Goal: Communication & Community: Share content

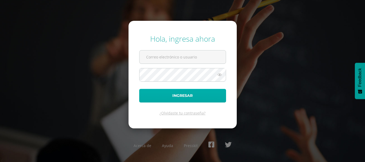
type input "[EMAIL_ADDRESS][DOMAIN_NAME]"
click at [192, 97] on button "Ingresar" at bounding box center [182, 96] width 87 height 14
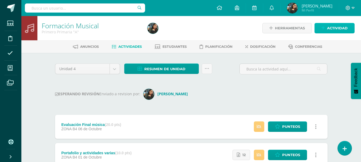
click at [343, 29] on span "Actividad" at bounding box center [337, 28] width 21 height 10
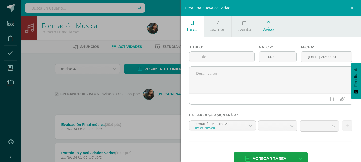
click at [267, 24] on icon at bounding box center [268, 23] width 4 height 4
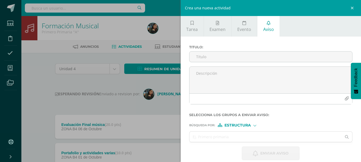
scroll to position [7, 0]
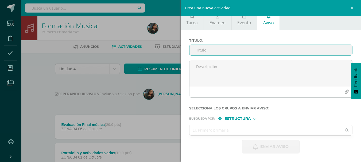
click at [241, 51] on input "Titulo :" at bounding box center [270, 50] width 163 height 10
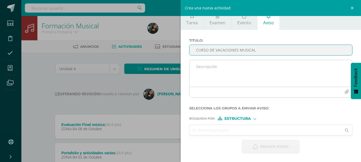
type input "CURSO DE VACACIONES MUSICAL"
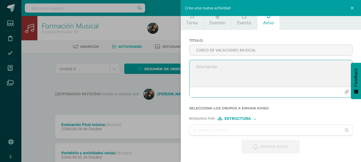
click at [236, 63] on textarea at bounding box center [270, 73] width 163 height 27
type textarea "Buen dia papitos, adjunto información de cursos de vacaciones musicales. Les es…"
click at [344, 92] on icon "button" at bounding box center [346, 92] width 5 height 5
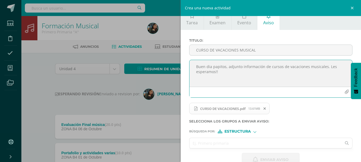
click at [229, 145] on input "text" at bounding box center [265, 143] width 152 height 10
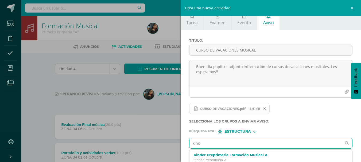
type input "kinde"
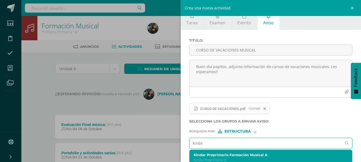
click at [307, 152] on div "Kinder Preprimaria Formación Musical A Kinder Preprimaria 'A'" at bounding box center [270, 158] width 163 height 16
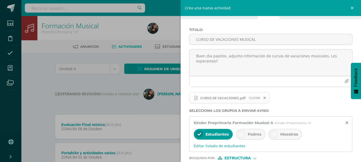
scroll to position [57, 0]
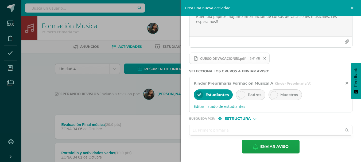
click at [212, 128] on input "text" at bounding box center [265, 130] width 152 height 10
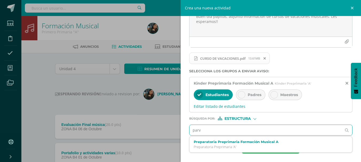
type input "[PERSON_NAME]"
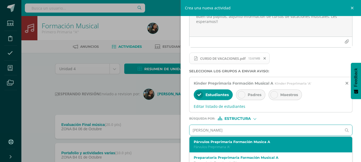
click at [224, 143] on label "Párvulos Preprimaria Formación Musica A" at bounding box center [266, 142] width 147 height 4
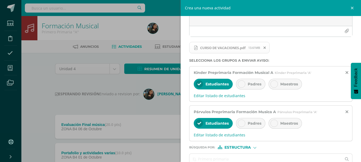
scroll to position [96, 0]
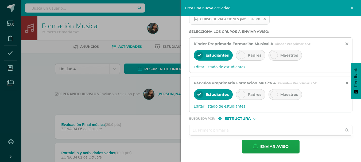
click at [232, 131] on input "text" at bounding box center [265, 130] width 152 height 10
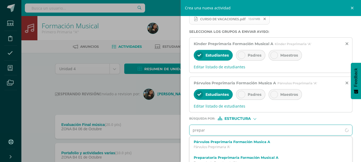
type input "prepara"
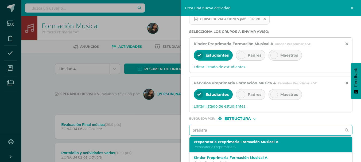
click at [218, 147] on p "Preparatoria Preprimaria 'A'" at bounding box center [266, 147] width 147 height 5
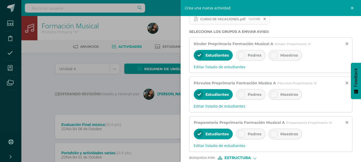
click at [240, 54] on icon at bounding box center [241, 55] width 4 height 4
click at [274, 53] on icon at bounding box center [274, 55] width 4 height 4
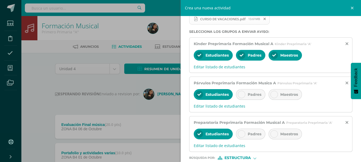
click at [242, 94] on icon at bounding box center [241, 95] width 4 height 4
click at [275, 93] on icon at bounding box center [274, 95] width 4 height 4
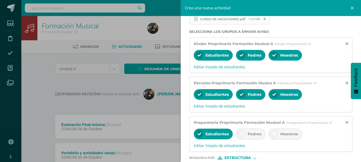
click at [242, 135] on icon at bounding box center [241, 134] width 4 height 4
click at [274, 134] on icon at bounding box center [274, 134] width 4 height 4
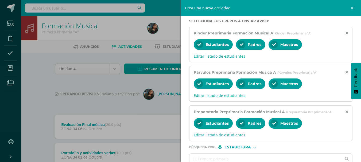
scroll to position [136, 0]
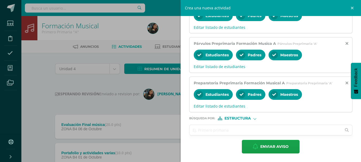
click at [267, 131] on input "text" at bounding box center [265, 130] width 152 height 10
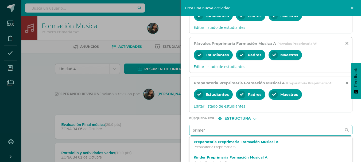
type input "primero"
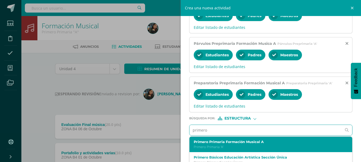
click at [245, 145] on p "Primero Primaria 'A'" at bounding box center [266, 147] width 147 height 5
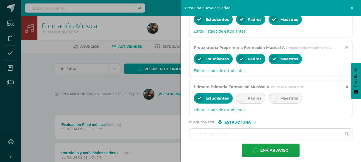
scroll to position [175, 0]
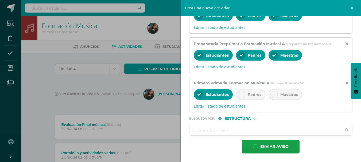
click at [252, 128] on input "text" at bounding box center [265, 130] width 152 height 10
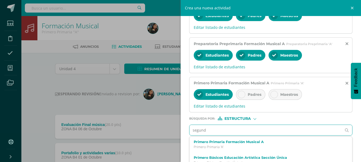
type input "segundo"
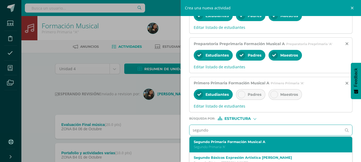
click at [232, 147] on p "Segundo Primaria 'A'" at bounding box center [266, 147] width 147 height 5
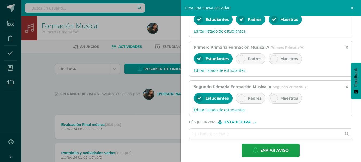
scroll to position [215, 0]
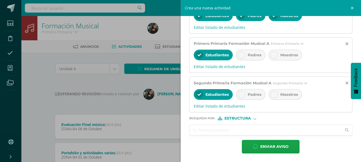
click at [232, 125] on input "text" at bounding box center [265, 130] width 152 height 10
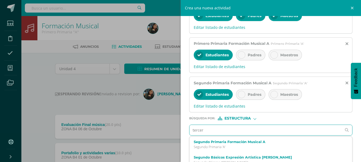
type input "tercero"
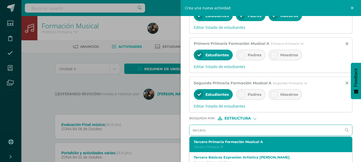
click at [238, 144] on div "Tercero Primaria Formación Musical A Tercero Primaria 'A'" at bounding box center [266, 144] width 147 height 9
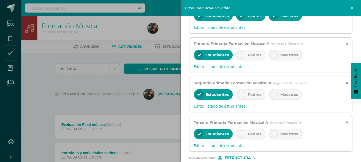
click at [244, 55] on div at bounding box center [241, 54] width 7 height 7
click at [244, 94] on div at bounding box center [241, 94] width 7 height 7
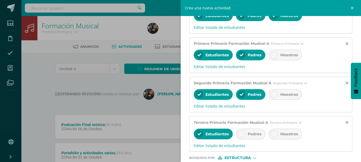
click at [243, 137] on div at bounding box center [241, 133] width 7 height 7
click at [278, 52] on div "Maestros" at bounding box center [284, 55] width 33 height 11
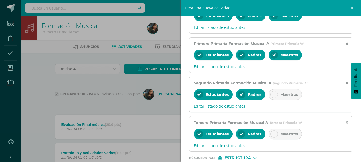
click at [274, 93] on icon at bounding box center [274, 95] width 4 height 4
click at [274, 135] on icon at bounding box center [274, 134] width 4 height 4
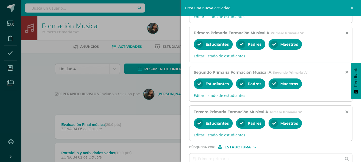
scroll to position [254, 0]
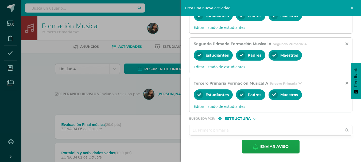
click at [239, 132] on input "text" at bounding box center [265, 130] width 152 height 10
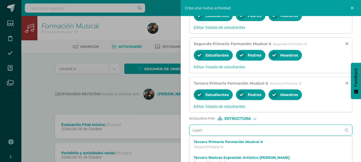
type input "cuarto"
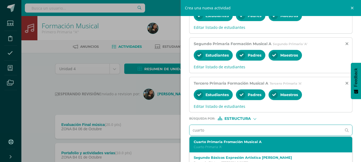
click at [233, 150] on div "Cuarto Primaria Fromación Musical A Cuarto Primaria 'A'" at bounding box center [270, 145] width 163 height 16
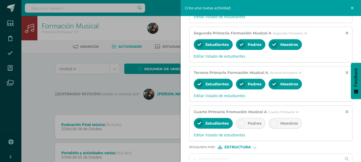
scroll to position [293, 0]
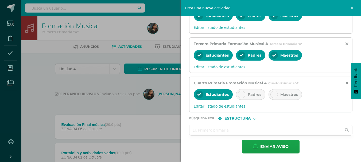
click at [230, 130] on input "text" at bounding box center [265, 130] width 152 height 10
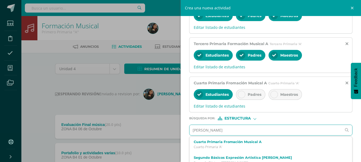
type input "quinto"
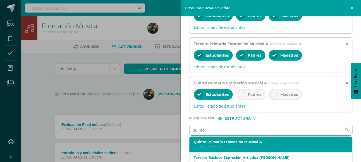
click at [290, 142] on label "Quinto Primaria Fromación Musical A" at bounding box center [266, 142] width 147 height 4
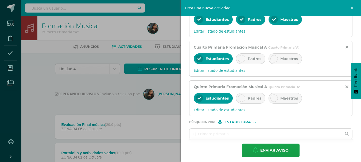
scroll to position [333, 0]
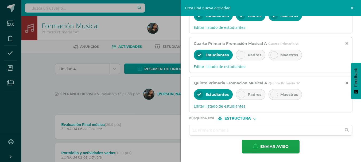
click at [244, 130] on input "text" at bounding box center [265, 130] width 152 height 10
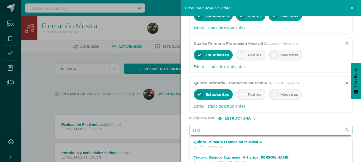
type input "sexto"
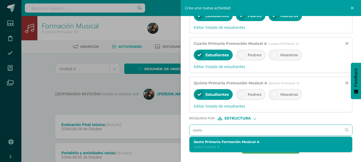
click at [240, 144] on div "Sexto Primaria Formación Musical A Sexto Primaria 'A'" at bounding box center [266, 144] width 147 height 9
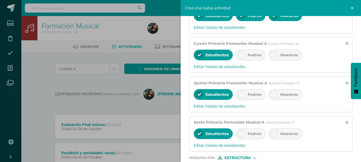
click at [241, 131] on div at bounding box center [241, 133] width 7 height 7
click at [243, 96] on icon at bounding box center [241, 95] width 4 height 4
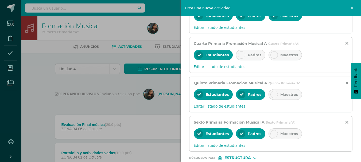
click at [240, 55] on icon at bounding box center [241, 55] width 4 height 4
click at [276, 53] on div at bounding box center [273, 54] width 7 height 7
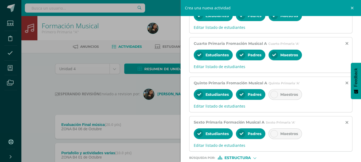
click at [273, 93] on icon at bounding box center [274, 95] width 4 height 4
click at [275, 136] on icon at bounding box center [274, 134] width 4 height 4
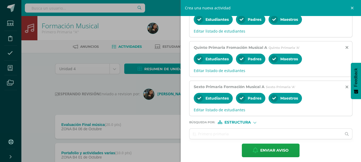
scroll to position [372, 0]
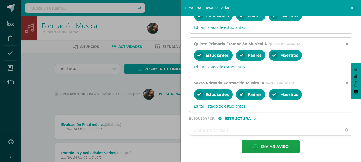
click at [231, 132] on input "text" at bounding box center [265, 130] width 152 height 10
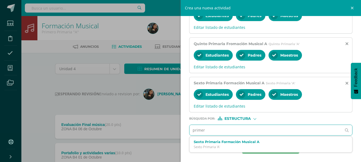
type input "primero"
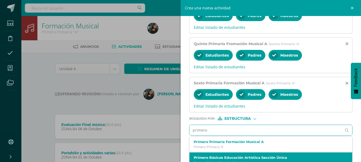
click at [229, 155] on div "Primero Básicos Educación Artística Sección Única Primero Básicos 'Sección Únic…" at bounding box center [270, 160] width 163 height 16
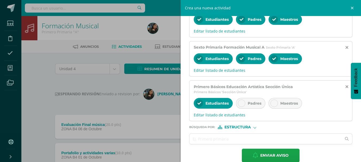
scroll to position [417, 0]
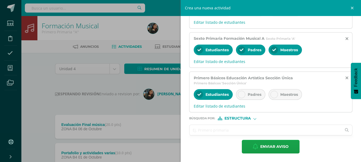
click at [211, 129] on input "text" at bounding box center [265, 130] width 152 height 10
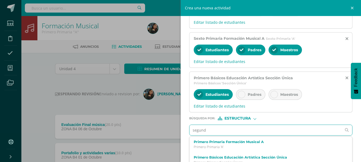
type input "segundo"
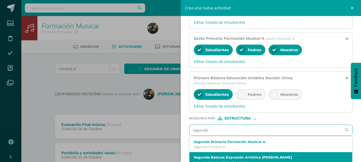
click at [240, 155] on div "Segundo Básicos Expresión Artistica Newton Segundo Básicos 'Newton'" at bounding box center [270, 160] width 163 height 16
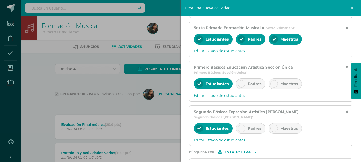
scroll to position [456, 0]
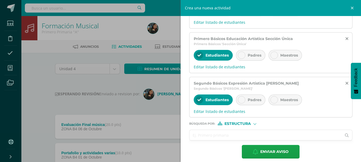
click at [240, 133] on input "text" at bounding box center [265, 135] width 152 height 10
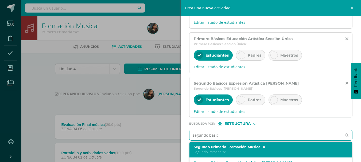
type input "segundo basico"
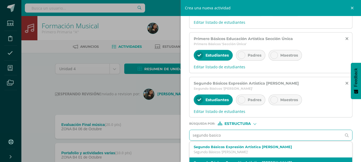
click at [264, 157] on div "Segundo Básicos Expresión Artistica Miguel Angel Segundo Básicos 'Miguel Angel '" at bounding box center [270, 165] width 163 height 16
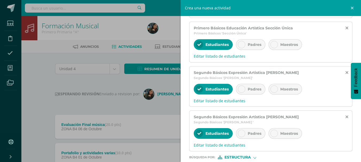
scroll to position [500, 0]
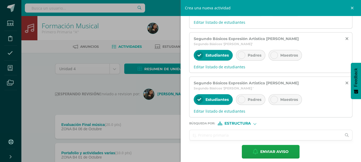
click at [227, 130] on input "text" at bounding box center [265, 135] width 152 height 10
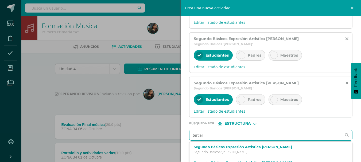
type input "tercero"
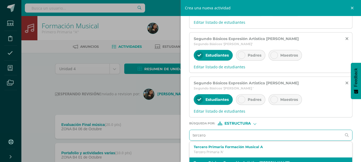
click at [244, 161] on label "Tercero Básicos Expresión Artistica [PERSON_NAME]" at bounding box center [266, 163] width 147 height 4
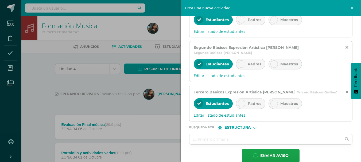
scroll to position [540, 0]
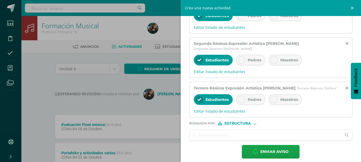
click at [218, 130] on input "text" at bounding box center [265, 135] width 152 height 10
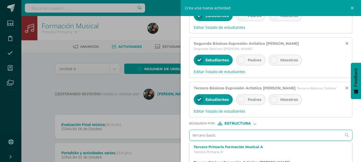
type input "tercero basico"
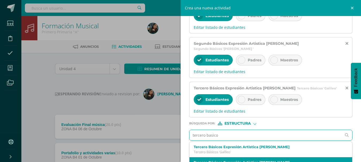
click at [264, 160] on label "Tercero Básicos Expresión Artistica [PERSON_NAME]" at bounding box center [266, 162] width 147 height 4
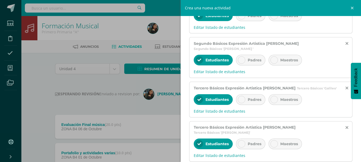
click at [242, 142] on icon at bounding box center [241, 144] width 4 height 4
click at [274, 142] on icon at bounding box center [274, 144] width 4 height 4
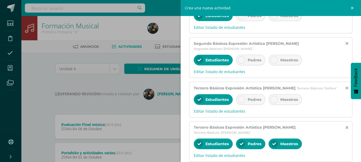
click at [241, 98] on icon at bounding box center [241, 100] width 4 height 4
click at [276, 96] on div at bounding box center [273, 99] width 7 height 7
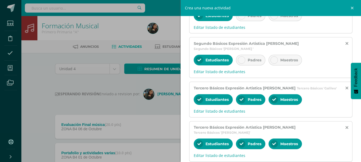
click at [242, 58] on icon at bounding box center [241, 60] width 4 height 4
click at [273, 58] on icon at bounding box center [274, 60] width 4 height 4
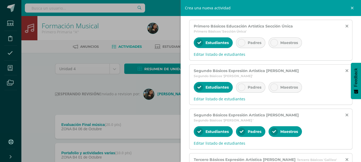
scroll to position [406, 0]
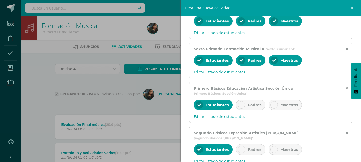
click at [239, 104] on icon at bounding box center [241, 105] width 4 height 4
click at [273, 104] on icon at bounding box center [274, 105] width 4 height 4
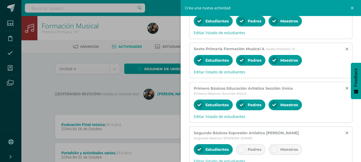
click at [240, 148] on icon at bounding box center [241, 150] width 4 height 4
click at [274, 148] on icon at bounding box center [274, 150] width 4 height 4
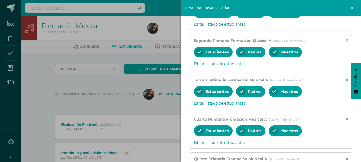
scroll to position [579, 0]
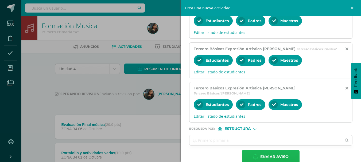
click at [276, 150] on span "Enviar aviso" at bounding box center [274, 156] width 28 height 13
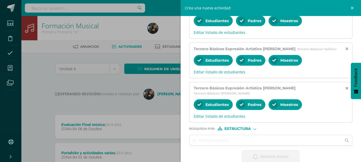
scroll to position [7, 0]
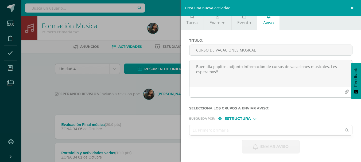
click at [351, 7] on link at bounding box center [353, 8] width 16 height 16
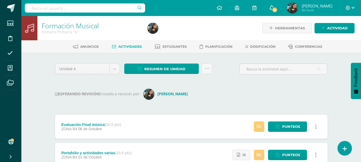
click at [280, 8] on link "14" at bounding box center [271, 8] width 17 height 16
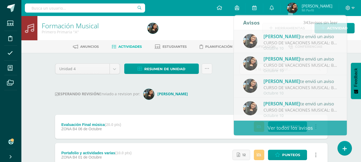
click at [215, 25] on div at bounding box center [199, 28] width 108 height 24
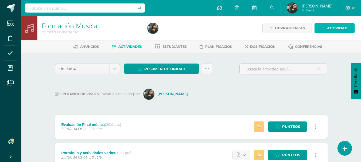
click at [335, 30] on span "Actividad" at bounding box center [337, 28] width 21 height 10
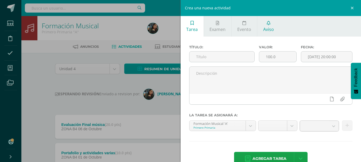
click at [265, 26] on link "Aviso" at bounding box center [268, 26] width 22 height 21
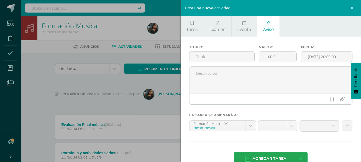
scroll to position [7, 0]
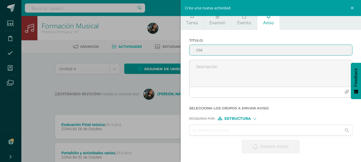
type input "O"
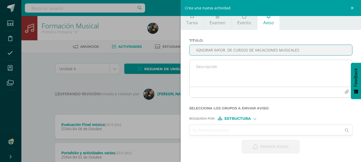
type input "IGNORAR INFOR. DE CURSOS DE VACACIONES MUSICALES"
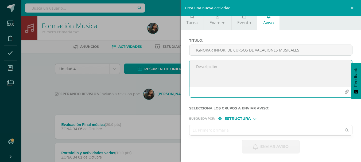
click at [221, 65] on textarea at bounding box center [270, 73] width 163 height 27
type textarea "Buen dia, favor de Ignorar la información de cursos de vacaciones musicales, te…"
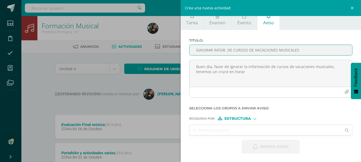
click at [196, 50] on input "IGNORAR INFOR. DE CURSOS DE VACACIONES MUSICALES" at bounding box center [270, 50] width 163 height 10
click at [225, 49] on input "IGNORAR INFOR. DE CURSOS DE VACACIONES MUSICALES" at bounding box center [270, 50] width 163 height 10
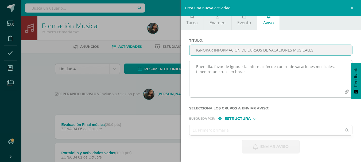
type input "IGNORAR INFORMACIÓN DE CURSOS DE VACACIONES MUSICALES"
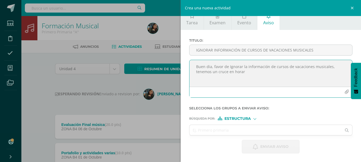
click at [253, 73] on textarea "Buen dia, favor de Ignorar la información de cursos de vacaciones musicales, te…" at bounding box center [270, 73] width 163 height 27
click at [335, 65] on textarea "Buen día, favor de Ignorar la información de cursos de vacaciones musicales," at bounding box center [270, 73] width 163 height 27
type textarea "Buen día, favor de Ignorar la información de cursos de vacaciones musicales, se…"
click at [263, 134] on input "text" at bounding box center [265, 130] width 152 height 10
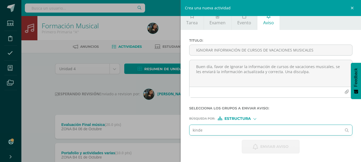
type input "kinder"
click at [211, 130] on input "kinder" at bounding box center [265, 130] width 152 height 10
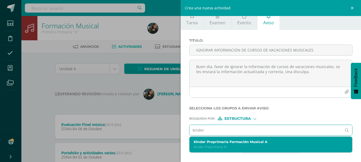
click at [212, 148] on p "Kinder Preprimaria 'A'" at bounding box center [266, 147] width 147 height 5
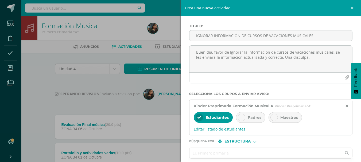
scroll to position [39, 0]
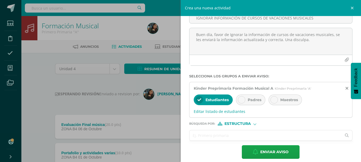
click at [247, 135] on input "text" at bounding box center [265, 135] width 152 height 10
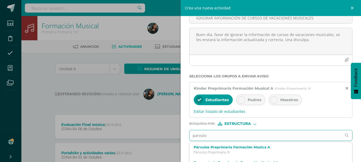
type input "parvulos"
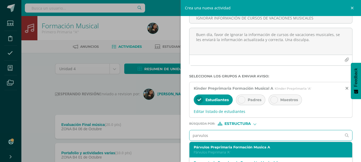
click at [238, 146] on label "Párvulos Preprimaria Formación Musica A" at bounding box center [266, 147] width 147 height 4
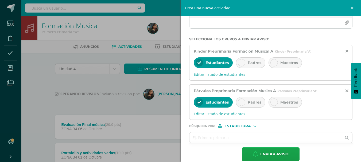
scroll to position [80, 0]
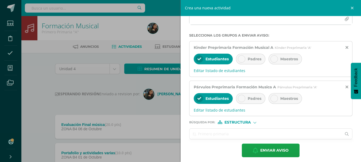
click at [237, 134] on input "text" at bounding box center [265, 134] width 152 height 10
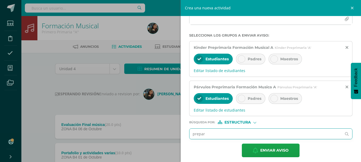
type input "prepara"
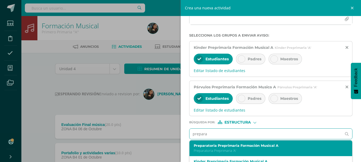
click at [219, 147] on label "Preparatoria Preprimaria Formación Musical A" at bounding box center [266, 146] width 147 height 4
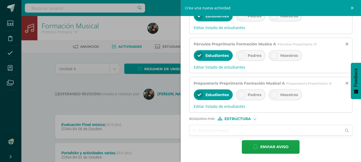
scroll to position [123, 0]
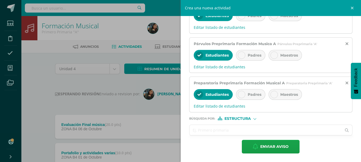
click at [211, 128] on input "text" at bounding box center [265, 130] width 152 height 10
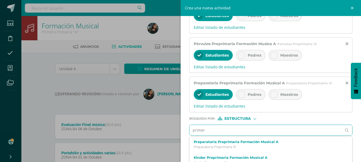
type input "primero"
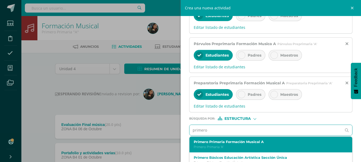
click at [271, 143] on label "Primero Primaria Formación Musical A" at bounding box center [266, 142] width 147 height 4
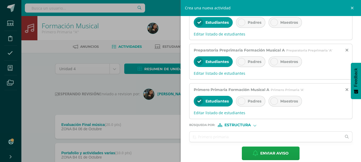
scroll to position [162, 0]
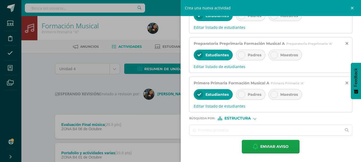
click at [215, 129] on input "text" at bounding box center [265, 130] width 152 height 10
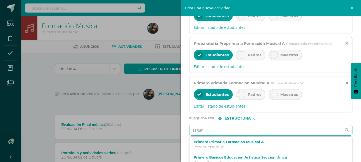
type input "segund"
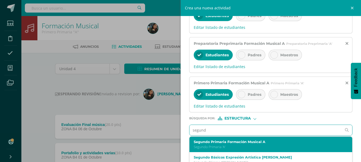
click at [218, 147] on p "Segundo Primaria 'A'" at bounding box center [266, 147] width 147 height 5
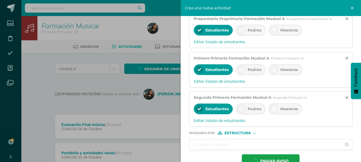
scroll to position [200, 0]
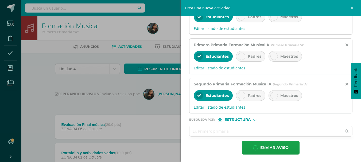
click at [210, 128] on input "text" at bounding box center [265, 131] width 152 height 10
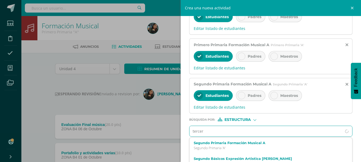
type input "tercero"
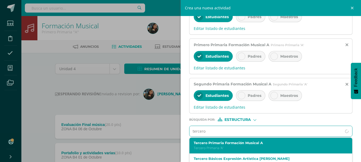
click at [216, 148] on p "Tercero Primaria 'A'" at bounding box center [266, 148] width 147 height 5
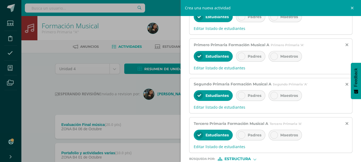
scroll to position [241, 0]
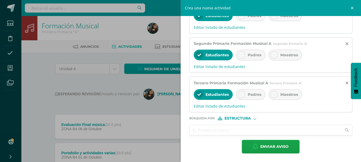
click at [224, 130] on input "text" at bounding box center [265, 130] width 152 height 10
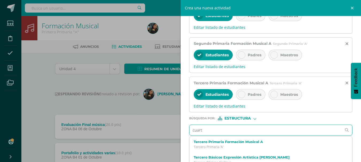
type input "cuarto"
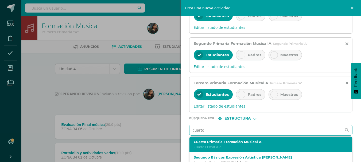
click at [234, 147] on p "Cuarto Primaria 'A'" at bounding box center [266, 147] width 147 height 5
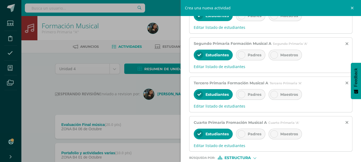
scroll to position [280, 0]
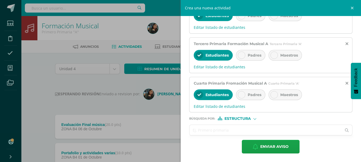
click at [212, 129] on input "text" at bounding box center [265, 130] width 152 height 10
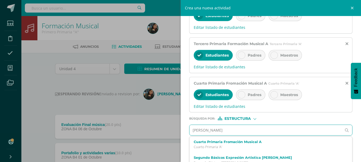
type input "quinto"
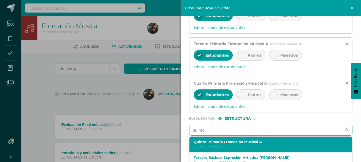
click at [238, 144] on label "Quinto Primaria Fromación Musical A" at bounding box center [266, 142] width 147 height 4
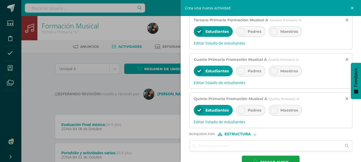
scroll to position [320, 0]
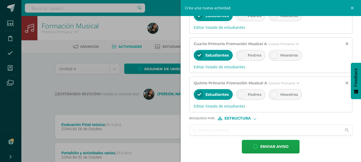
click at [220, 130] on input "text" at bounding box center [265, 130] width 152 height 10
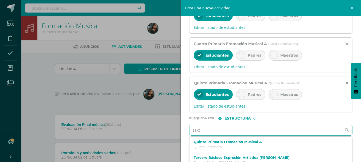
type input "sexto"
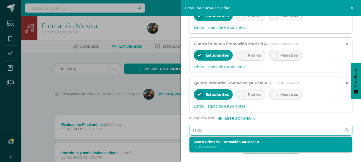
click at [224, 141] on label "Sexto Primaria Formación Musical A" at bounding box center [266, 142] width 147 height 4
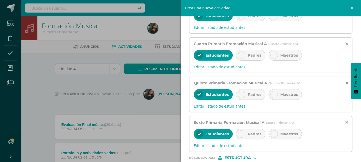
scroll to position [359, 0]
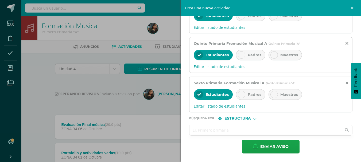
click at [214, 134] on input "text" at bounding box center [265, 130] width 152 height 10
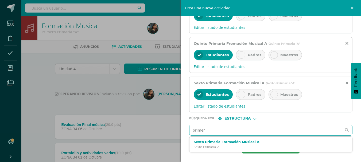
type input "primero"
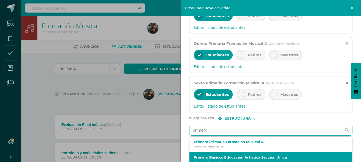
click at [223, 156] on label "Primero Básicos Educación Artística Sección Única" at bounding box center [266, 157] width 147 height 4
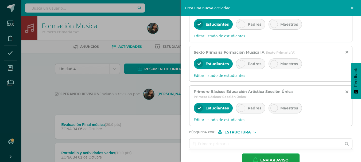
scroll to position [404, 0]
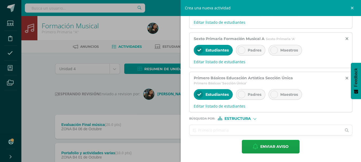
click at [218, 130] on input "text" at bounding box center [265, 130] width 152 height 10
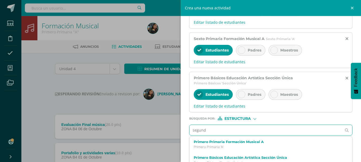
type input "segundo"
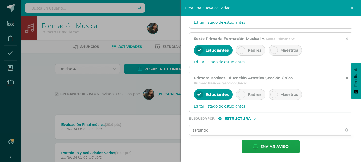
click at [228, 128] on input "segundo" at bounding box center [265, 130] width 152 height 10
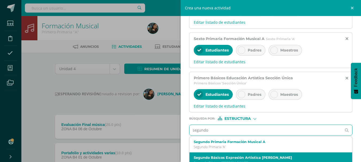
click at [258, 156] on label "Segundo Básicos Expresión Artistica [PERSON_NAME]" at bounding box center [266, 158] width 147 height 4
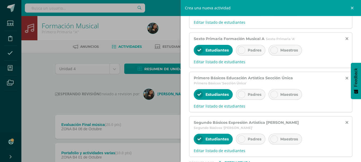
scroll to position [443, 0]
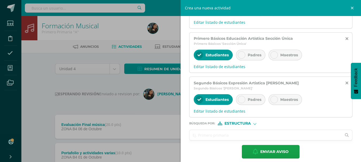
click at [224, 130] on input "text" at bounding box center [265, 135] width 152 height 10
click at [215, 134] on input "segundo" at bounding box center [265, 135] width 152 height 10
click at [262, 130] on input "segundo" at bounding box center [265, 135] width 152 height 10
click at [260, 130] on input "segundo" at bounding box center [265, 135] width 152 height 10
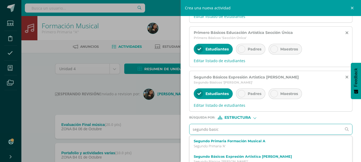
type input "segundo basico"
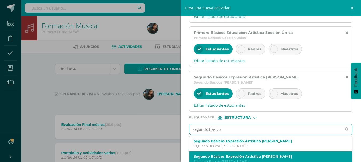
click at [275, 159] on p "Segundo Básicos '[PERSON_NAME] '" at bounding box center [266, 161] width 147 height 5
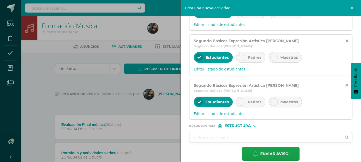
scroll to position [487, 0]
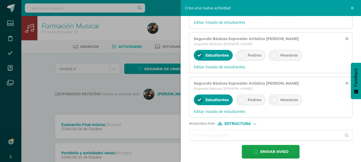
click at [243, 132] on input "text" at bounding box center [265, 135] width 152 height 10
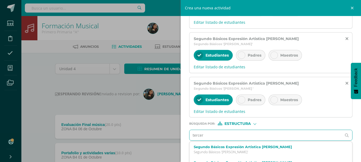
type input "tercero"
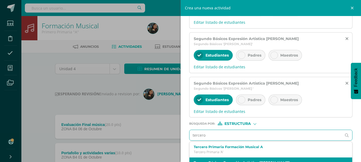
click at [243, 161] on label "Tercero Básicos Expresión Artistica [PERSON_NAME]" at bounding box center [266, 163] width 147 height 4
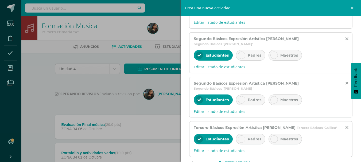
scroll to position [527, 0]
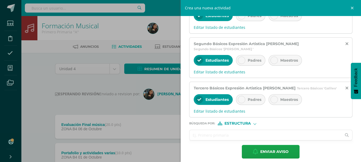
click at [206, 133] on input "text" at bounding box center [265, 135] width 152 height 10
type input "tercero basico"
click at [225, 130] on input "tercero basico" at bounding box center [265, 135] width 152 height 10
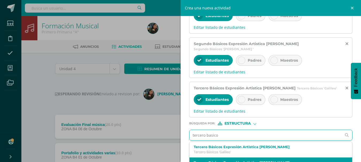
click at [255, 157] on div "Tercero Básicos Expresión Artistica [PERSON_NAME] Básicos '[PERSON_NAME]'" at bounding box center [270, 165] width 163 height 16
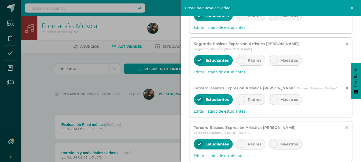
click at [242, 140] on div at bounding box center [241, 143] width 7 height 7
click at [243, 96] on div at bounding box center [241, 99] width 7 height 7
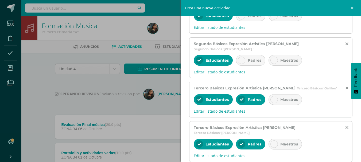
click at [241, 58] on icon at bounding box center [241, 60] width 4 height 4
click at [272, 57] on div at bounding box center [273, 60] width 7 height 7
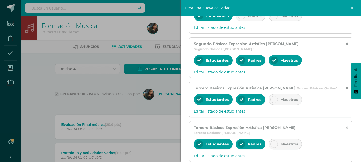
click at [276, 96] on div at bounding box center [273, 99] width 7 height 7
click at [275, 140] on div at bounding box center [273, 143] width 7 height 7
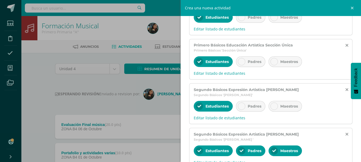
scroll to position [435, 0]
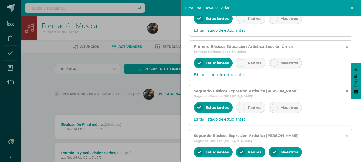
click at [243, 106] on icon at bounding box center [241, 108] width 4 height 4
click at [275, 104] on div at bounding box center [273, 107] width 7 height 7
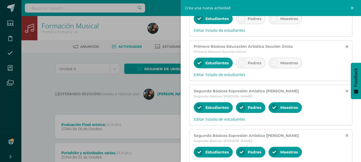
click at [276, 64] on div at bounding box center [273, 62] width 7 height 7
click at [241, 62] on icon at bounding box center [241, 63] width 4 height 4
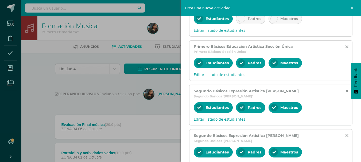
click at [272, 20] on icon at bounding box center [274, 19] width 4 height 4
click at [241, 19] on icon at bounding box center [241, 19] width 4 height 4
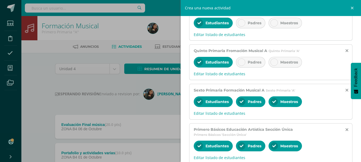
scroll to position [286, 0]
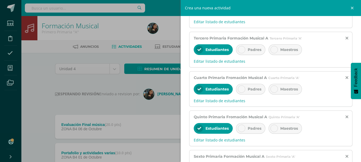
click at [242, 89] on icon at bounding box center [241, 89] width 4 height 4
click at [241, 53] on div at bounding box center [241, 49] width 7 height 7
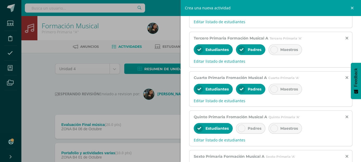
click at [240, 128] on icon at bounding box center [241, 128] width 4 height 4
click at [278, 128] on div "Maestros" at bounding box center [284, 128] width 33 height 11
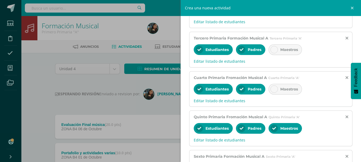
click at [275, 88] on icon at bounding box center [274, 89] width 4 height 4
click at [275, 51] on icon at bounding box center [274, 50] width 4 height 4
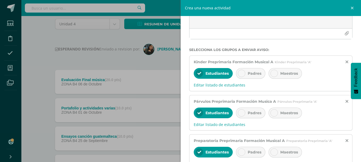
scroll to position [64, 0]
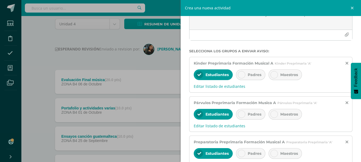
click at [242, 77] on icon at bounding box center [241, 75] width 4 height 4
click at [274, 74] on icon at bounding box center [274, 75] width 4 height 4
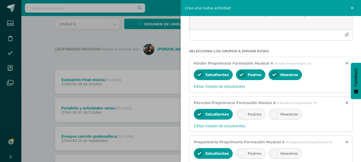
click at [241, 113] on icon at bounding box center [241, 114] width 4 height 4
click at [274, 113] on icon at bounding box center [274, 114] width 4 height 4
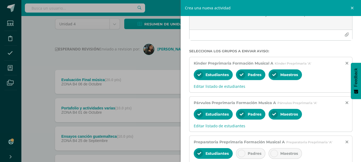
click at [239, 155] on div at bounding box center [241, 153] width 7 height 7
click at [275, 153] on icon at bounding box center [274, 154] width 4 height 4
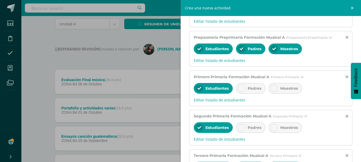
scroll to position [173, 0]
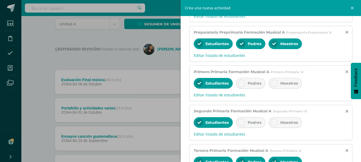
click at [245, 84] on div "Padres" at bounding box center [250, 83] width 29 height 11
click at [272, 84] on icon at bounding box center [274, 83] width 4 height 4
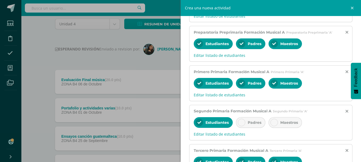
click at [242, 123] on icon at bounding box center [241, 123] width 4 height 4
click at [275, 122] on div at bounding box center [273, 122] width 7 height 7
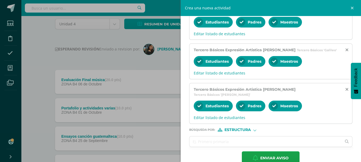
scroll to position [566, 0]
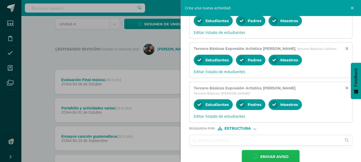
click at [280, 150] on span "Enviar aviso" at bounding box center [274, 156] width 28 height 13
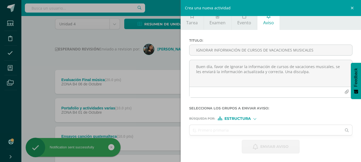
scroll to position [7, 0]
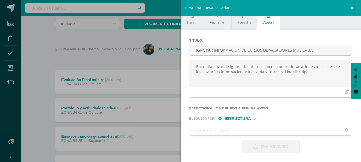
click at [351, 7] on link at bounding box center [353, 8] width 16 height 16
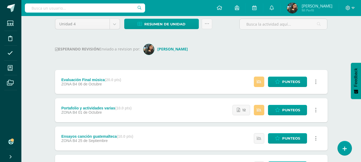
click at [12, 143] on icon at bounding box center [10, 141] width 4 height 5
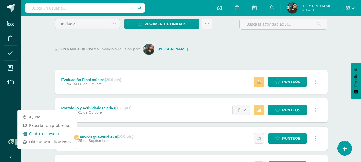
click at [47, 133] on link "Centro de ayuda" at bounding box center [47, 133] width 59 height 8
